Goal: Task Accomplishment & Management: Use online tool/utility

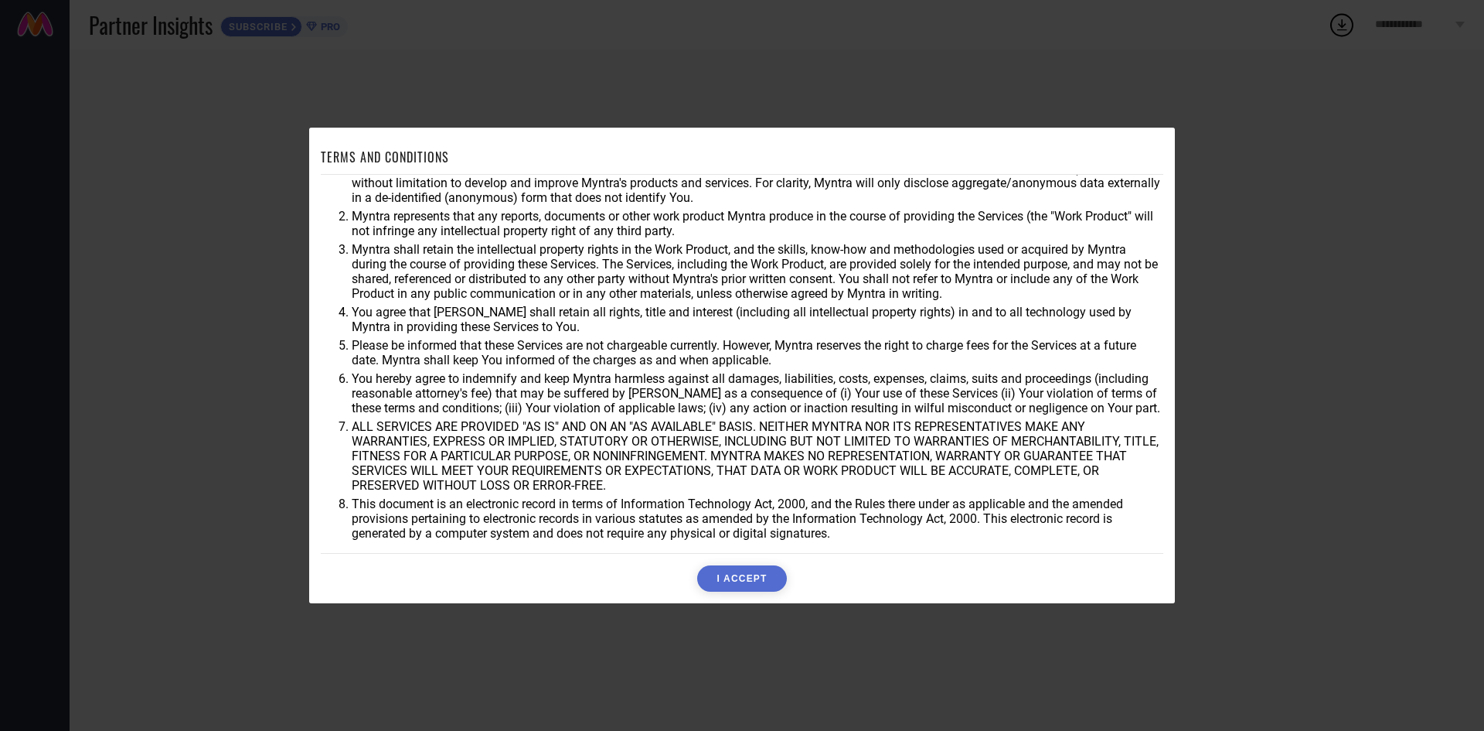
scroll to position [41, 0]
click at [758, 583] on button "I ACCEPT" at bounding box center [741, 578] width 89 height 26
